Goal: Find contact information: Find contact information

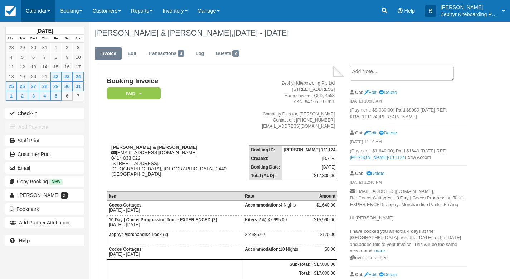
click at [50, 12] on link "Calendar" at bounding box center [38, 10] width 34 height 21
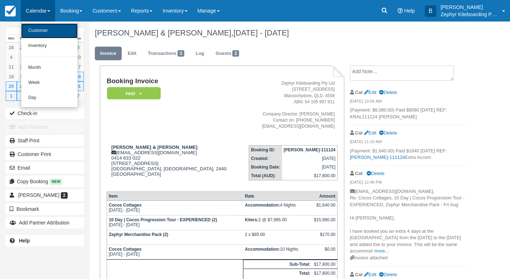
click at [41, 33] on link "Customer" at bounding box center [49, 30] width 57 height 15
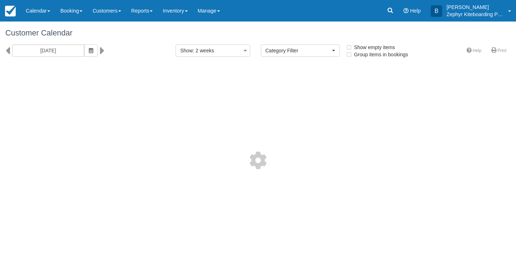
select select
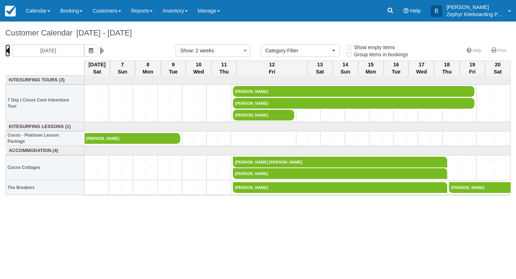
click at [9, 51] on icon at bounding box center [7, 50] width 5 height 12
type input "23/08/25"
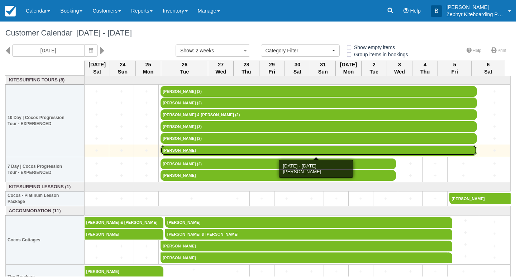
click at [178, 149] on link "Nia Owens" at bounding box center [318, 150] width 316 height 11
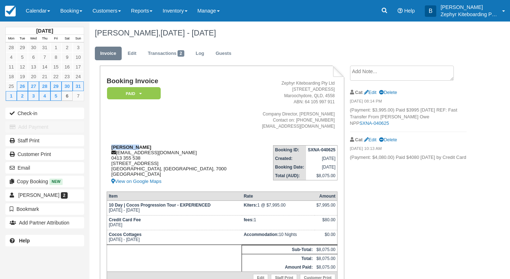
drag, startPoint x: 138, startPoint y: 148, endPoint x: 112, endPoint y: 146, distance: 25.8
click at [112, 146] on div "[PERSON_NAME] [EMAIL_ADDRESS][DOMAIN_NAME] 0413 355 [STREET_ADDRESS] View on Go…" at bounding box center [177, 164] width 140 height 41
copy strong "[PERSON_NAME]"
drag, startPoint x: 169, startPoint y: 154, endPoint x: 118, endPoint y: 153, distance: 50.9
click at [118, 153] on div "[PERSON_NAME] [EMAIL_ADDRESS][DOMAIN_NAME] 0413 355 [STREET_ADDRESS] View on Go…" at bounding box center [177, 164] width 140 height 41
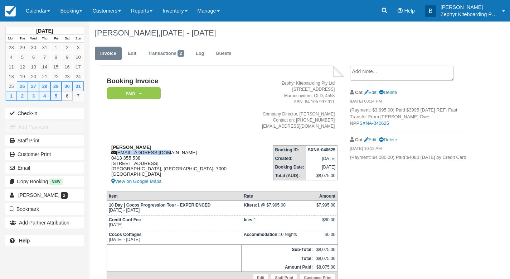
copy div "[EMAIL_ADDRESS][DOMAIN_NAME]"
drag, startPoint x: 144, startPoint y: 159, endPoint x: 111, endPoint y: 160, distance: 33.0
click at [111, 160] on div "[PERSON_NAME] [EMAIL_ADDRESS][DOMAIN_NAME] 0413 355 [STREET_ADDRESS] View on Go…" at bounding box center [177, 164] width 140 height 41
copy div "0413 355 538"
drag, startPoint x: 140, startPoint y: 147, endPoint x: 109, endPoint y: 145, distance: 31.9
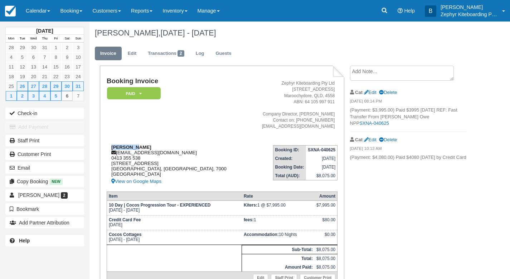
click at [109, 145] on div "[PERSON_NAME] [EMAIL_ADDRESS][DOMAIN_NAME] 0413 355 [STREET_ADDRESS] View on Go…" at bounding box center [177, 164] width 140 height 41
copy strong "[PERSON_NAME]"
drag, startPoint x: 166, startPoint y: 154, endPoint x: 118, endPoint y: 153, distance: 48.0
click at [118, 153] on div "[PERSON_NAME] [EMAIL_ADDRESS][DOMAIN_NAME] 0413 355 [STREET_ADDRESS] View on Go…" at bounding box center [177, 164] width 140 height 41
copy div "[EMAIL_ADDRESS][DOMAIN_NAME]"
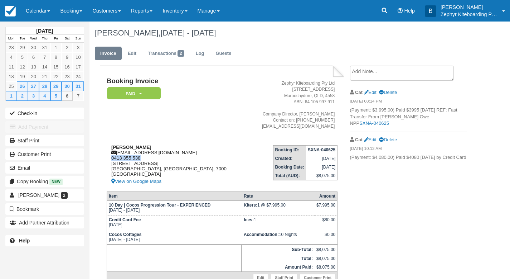
drag, startPoint x: 145, startPoint y: 158, endPoint x: 111, endPoint y: 158, distance: 33.7
click at [111, 158] on div "[PERSON_NAME] [EMAIL_ADDRESS][DOMAIN_NAME] 0413 355 [STREET_ADDRESS] View on Go…" at bounding box center [177, 164] width 140 height 41
copy div "0413 355 538"
drag, startPoint x: 133, startPoint y: 177, endPoint x: 111, endPoint y: 165, distance: 24.9
click at [111, 165] on div "[PERSON_NAME] [EMAIL_ADDRESS][DOMAIN_NAME] 0413 355 [STREET_ADDRESS] View on Go…" at bounding box center [177, 164] width 140 height 41
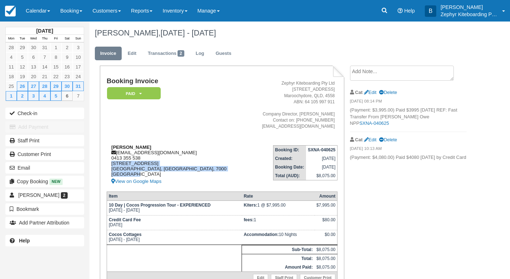
copy div "[STREET_ADDRESS]"
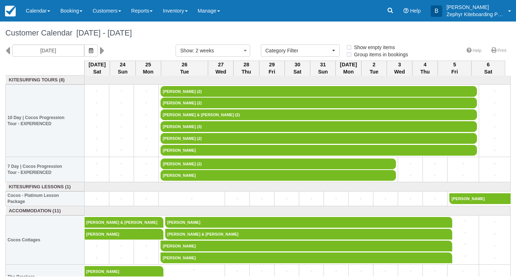
select select
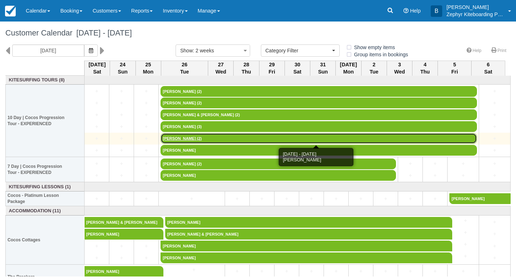
click at [186, 140] on link "Catherine Newman (2)" at bounding box center [318, 138] width 316 height 11
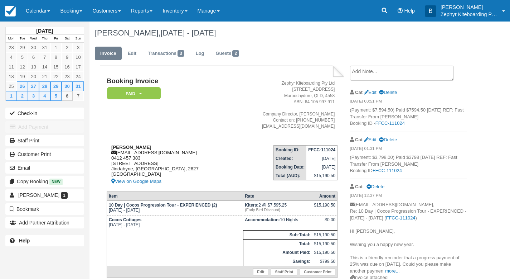
drag, startPoint x: 157, startPoint y: 147, endPoint x: 111, endPoint y: 148, distance: 45.9
click at [111, 148] on div "Catherine Newman cathnewman55@gmail.com 0412 457 383 164 Bungarra Lane Jindabyn…" at bounding box center [169, 164] width 125 height 41
copy strong "Catherine Newman"
drag, startPoint x: 178, startPoint y: 153, endPoint x: 117, endPoint y: 155, distance: 60.6
click at [117, 155] on div "Catherine Newman cathnewman55@gmail.com 0412 457 383 164 Bungarra Lane Jindabyn…" at bounding box center [169, 164] width 125 height 41
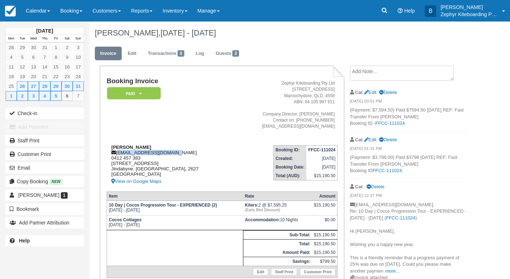
copy div "cathnewman55@gmail.com"
drag, startPoint x: 146, startPoint y: 158, endPoint x: 111, endPoint y: 159, distance: 34.8
click at [111, 159] on div "Catherine Newman cathnewman55@gmail.com 0412 457 383 164 Bungarra Lane Jindabyn…" at bounding box center [169, 164] width 125 height 41
copy div "0412 457 383"
drag, startPoint x: 158, startPoint y: 146, endPoint x: 114, endPoint y: 145, distance: 44.1
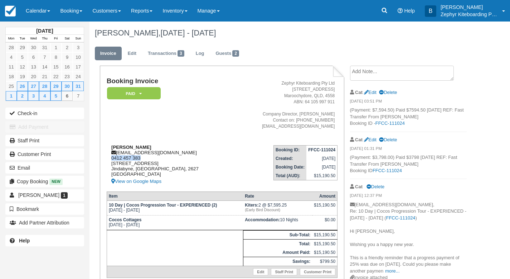
click at [114, 145] on div "Catherine Newman cathnewman55@gmail.com 0412 457 383 164 Bungarra Lane Jindabyn…" at bounding box center [169, 164] width 125 height 41
copy strong "atherine Newman"
drag, startPoint x: 179, startPoint y: 154, endPoint x: 118, endPoint y: 153, distance: 60.9
click at [118, 153] on div "Catherine Newman cathnewman55@gmail.com 0412 457 383 164 Bungarra Lane Jindabyn…" at bounding box center [169, 164] width 125 height 41
copy div "cathnewman55@gmail.com"
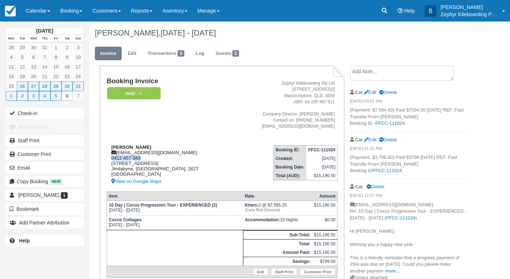
drag, startPoint x: 135, startPoint y: 156, endPoint x: 111, endPoint y: 159, distance: 23.9
click at [111, 159] on div "Catherine Newman cathnewman55@gmail.com 0412 457 383 164 Bungarra Lane Jindabyn…" at bounding box center [169, 164] width 125 height 41
copy div "0412 457 383"
drag, startPoint x: 131, startPoint y: 176, endPoint x: 111, endPoint y: 165, distance: 22.9
click at [111, 165] on div "Catherine Newman cathnewman55@gmail.com 0412 457 383 164 Bungarra Lane Jindabyn…" at bounding box center [169, 164] width 125 height 41
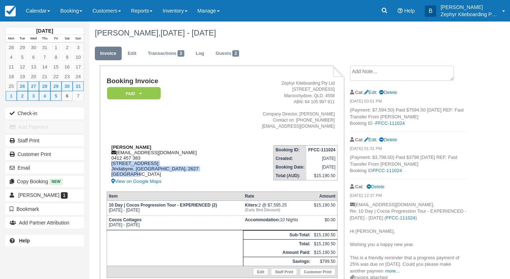
copy div "164 Bungarra Lane Jindabyne, New South Wales, 2627 Australia"
